Goal: Task Accomplishment & Management: Complete application form

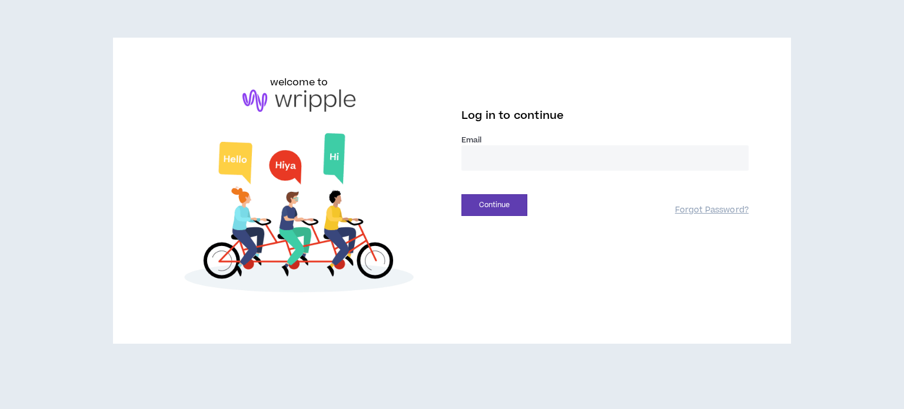
click at [498, 158] on input "email" at bounding box center [604, 157] width 287 height 25
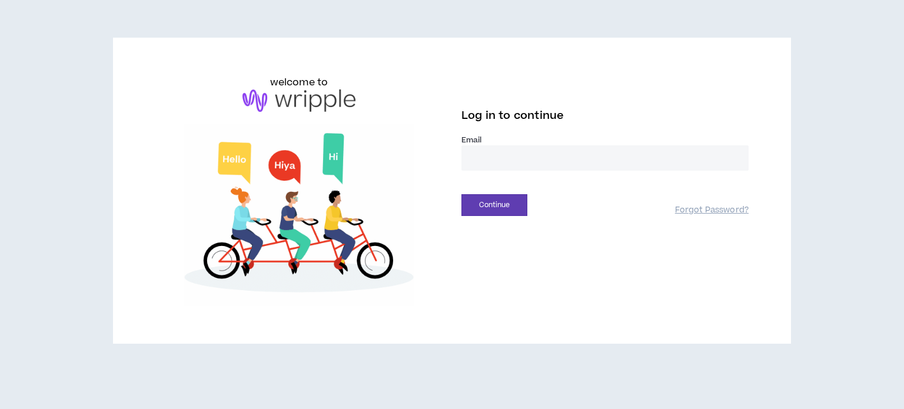
type input "**********"
click at [507, 199] on button "Continue" at bounding box center [494, 205] width 66 height 22
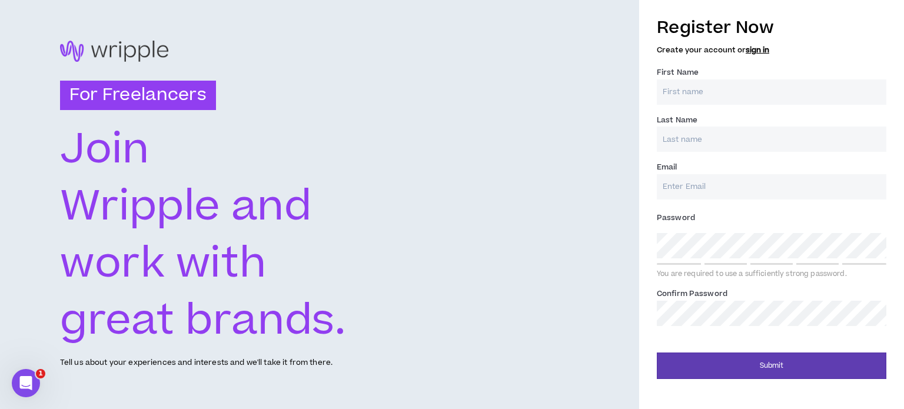
click at [687, 92] on input "First Name *" at bounding box center [771, 91] width 229 height 25
type input "Rihane"
type input "Dalhoum"
type input "[EMAIL_ADDRESS][DOMAIN_NAME]"
type input "Dalhoum"
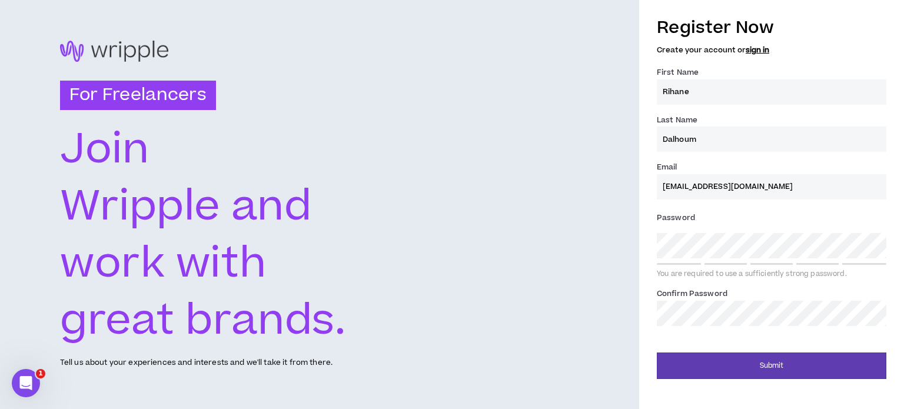
type input "[EMAIL_ADDRESS][DOMAIN_NAME]"
